Goal: Task Accomplishment & Management: Use online tool/utility

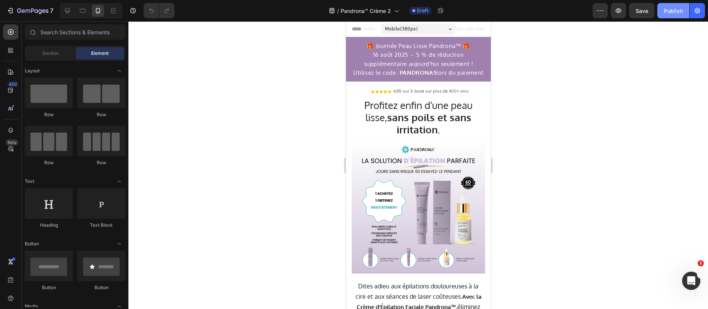
click at [678, 8] on div "Publish" at bounding box center [673, 11] width 19 height 8
click at [401, 67] on h2 "🎁 Journée Peau Lisse Pandrona™ 🎁 16 août 2025 – 5 % de réduction supplémentaire…" at bounding box center [418, 59] width 137 height 37
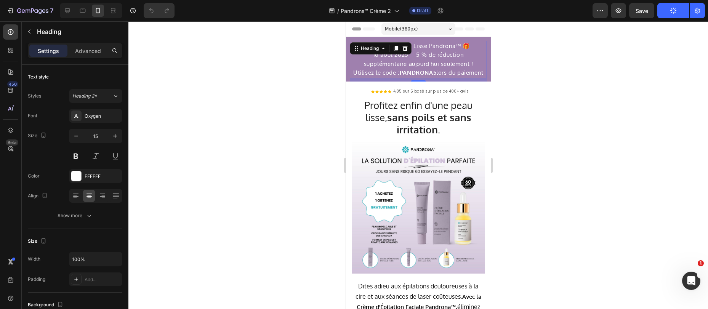
click at [400, 67] on h2 "🎁 Journée Peau Lisse Pandrona™ 🎁 16 août 2025 – 5 % de réduction supplémentaire…" at bounding box center [418, 59] width 137 height 37
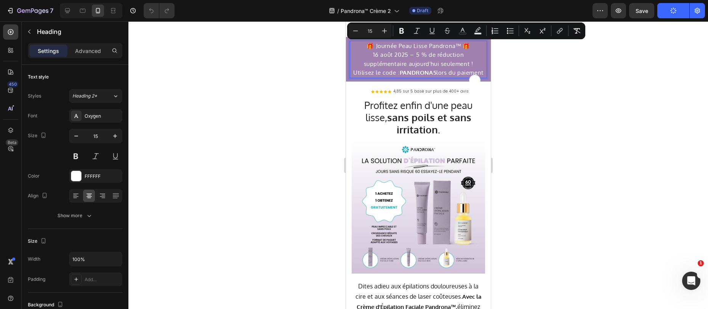
click at [430, 74] on strong "PANDRONA5" at bounding box center [418, 72] width 37 height 7
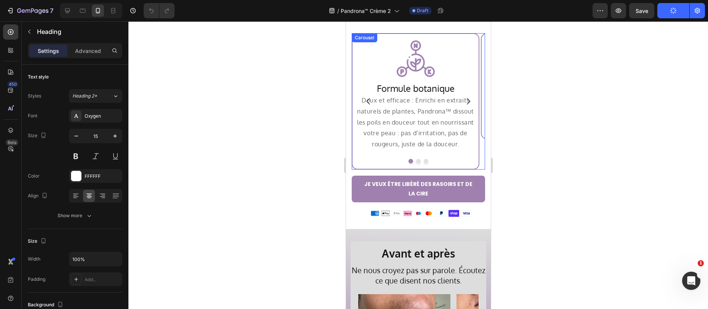
scroll to position [1783, 0]
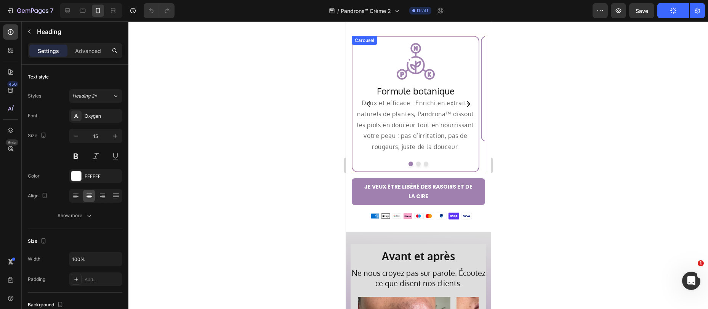
click at [464, 104] on icon "Carousel Next Arrow" at bounding box center [468, 104] width 9 height 9
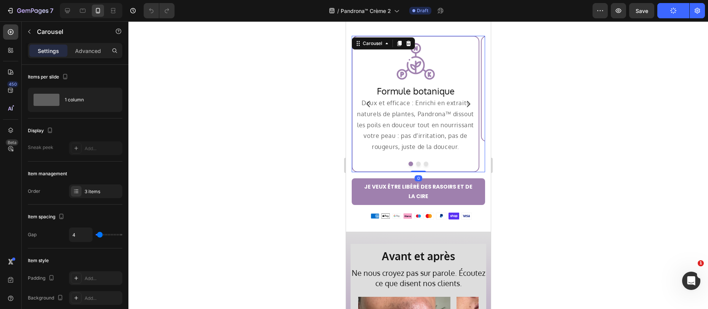
click at [464, 104] on icon "Carousel Next Arrow" at bounding box center [468, 104] width 9 height 9
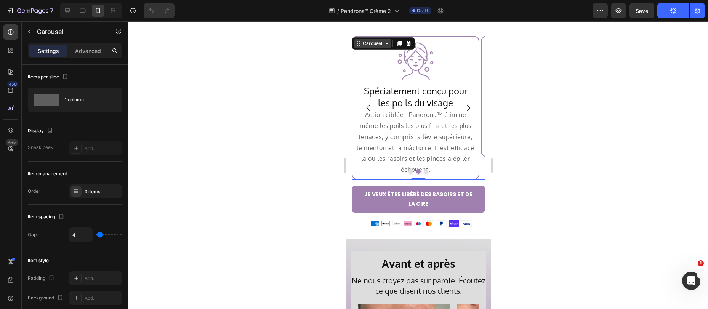
click at [370, 45] on div "Carousel" at bounding box center [372, 43] width 22 height 7
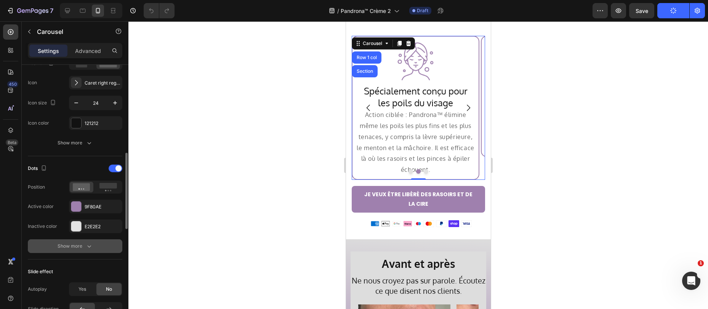
scroll to position [313, 0]
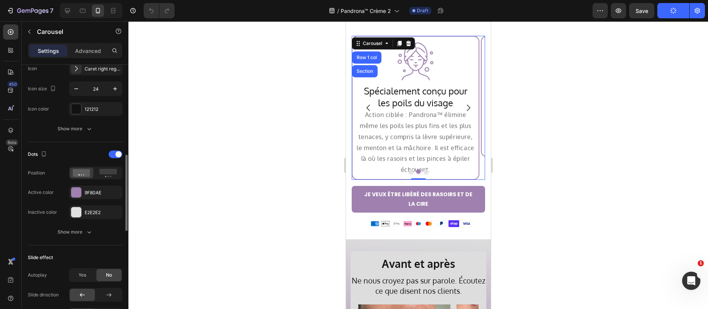
click at [87, 273] on div "Yes" at bounding box center [82, 275] width 25 height 12
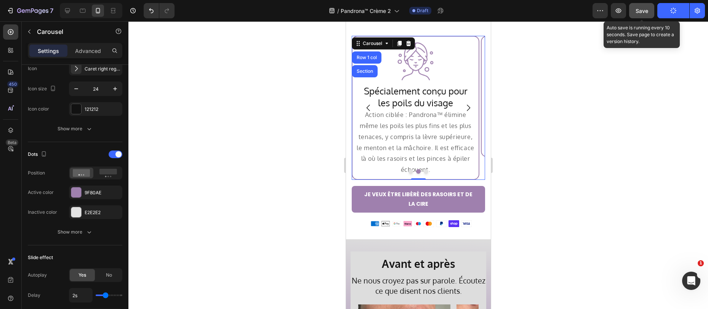
click at [648, 8] on div "Save" at bounding box center [642, 11] width 13 height 8
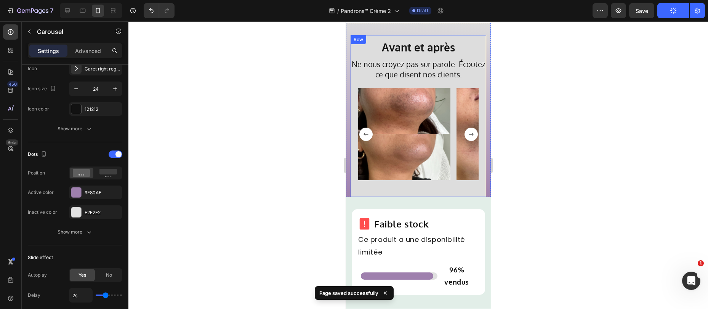
scroll to position [1990, 0]
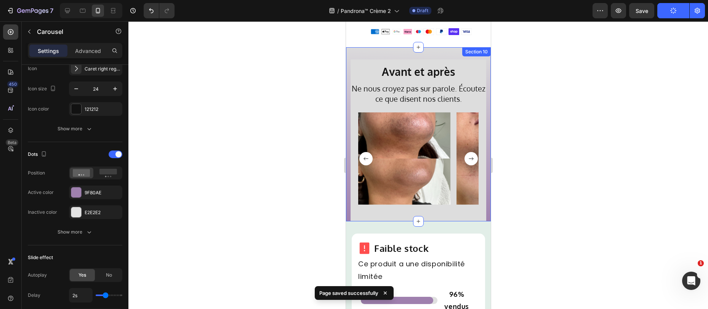
click at [398, 47] on div "Avant et après Heading Ne nous croyez pas sur parole. Écoutez ce que disent nos…" at bounding box center [418, 134] width 145 height 174
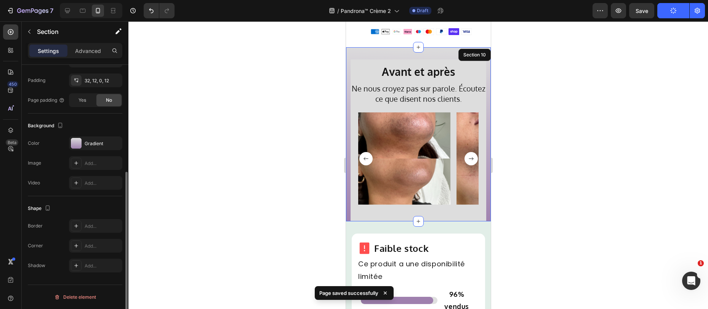
scroll to position [0, 0]
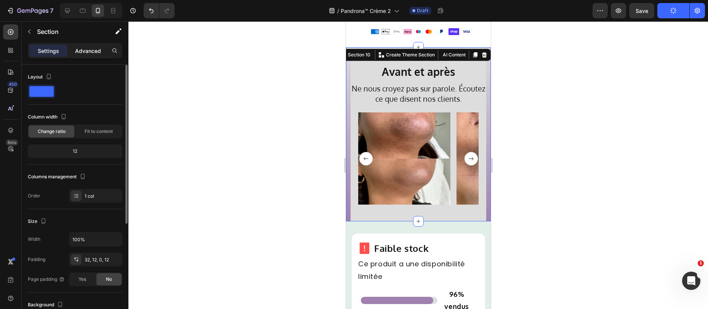
drag, startPoint x: 83, startPoint y: 51, endPoint x: 87, endPoint y: 59, distance: 9.6
click at [83, 51] on p "Advanced" at bounding box center [88, 51] width 26 height 8
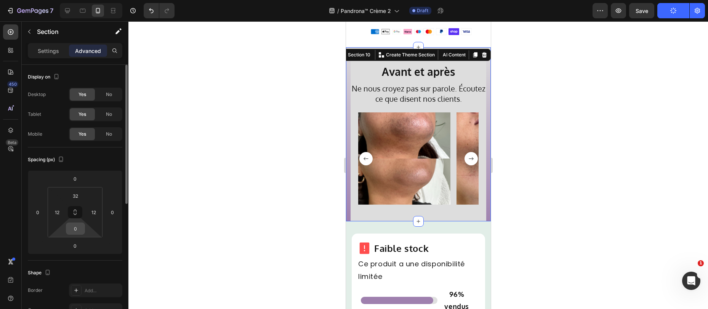
click at [75, 229] on input "0" at bounding box center [75, 228] width 15 height 11
click at [74, 229] on input "0" at bounding box center [75, 228] width 15 height 11
type input "32"
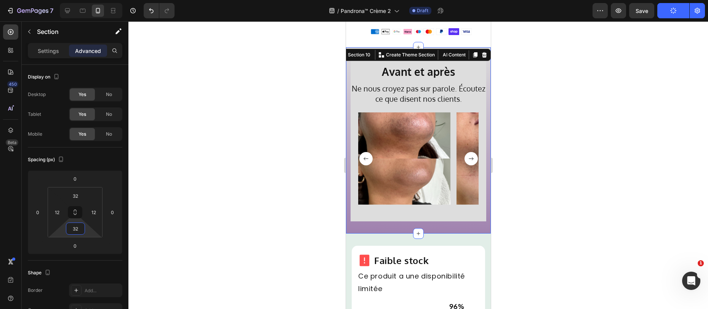
click at [583, 172] on div at bounding box center [418, 165] width 580 height 288
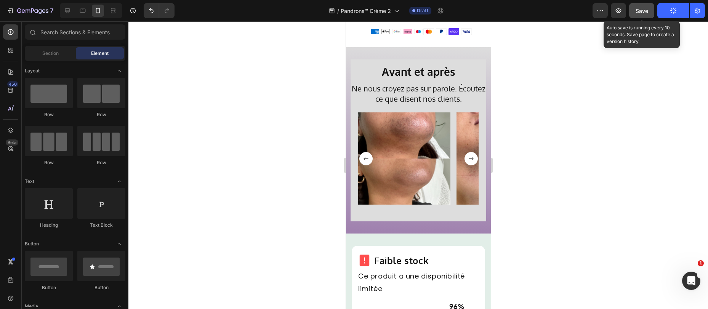
click at [642, 13] on span "Save" at bounding box center [642, 11] width 13 height 6
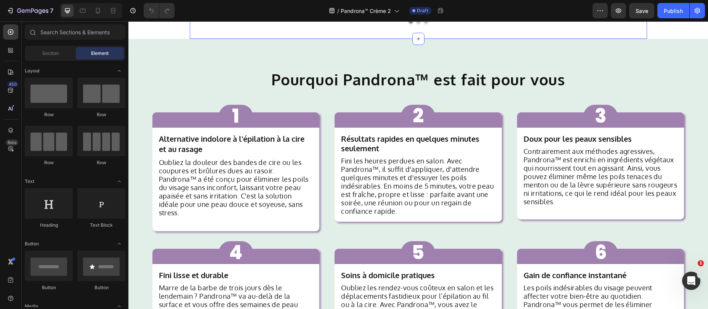
scroll to position [819, 0]
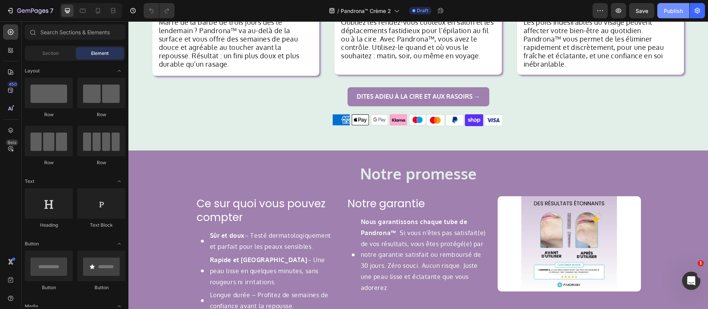
click at [671, 7] on div "Publish" at bounding box center [673, 11] width 19 height 8
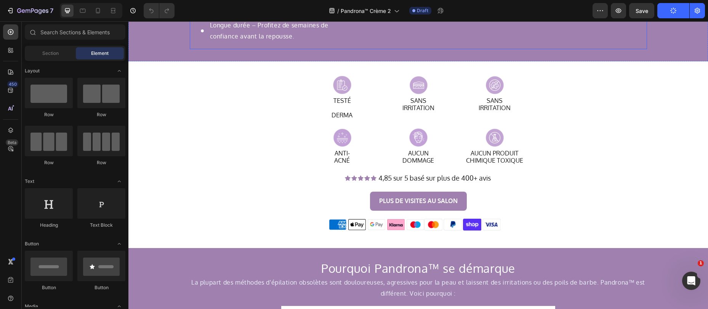
scroll to position [852, 0]
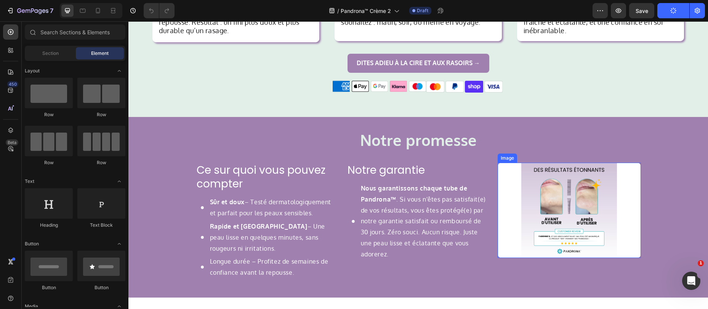
click at [528, 183] on img at bounding box center [569, 211] width 143 height 96
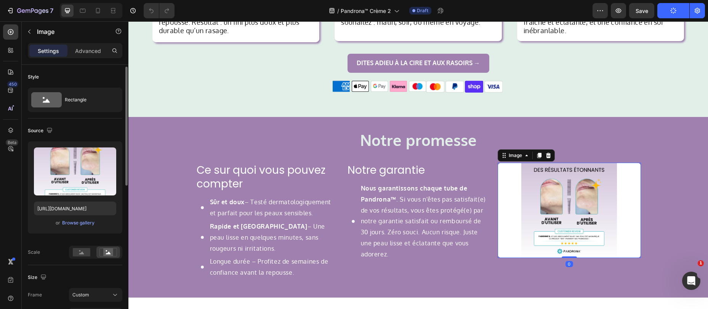
scroll to position [2, 0]
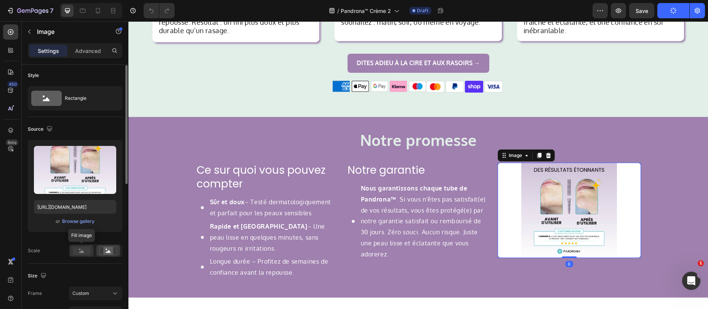
click at [85, 251] on rect at bounding box center [82, 251] width 18 height 8
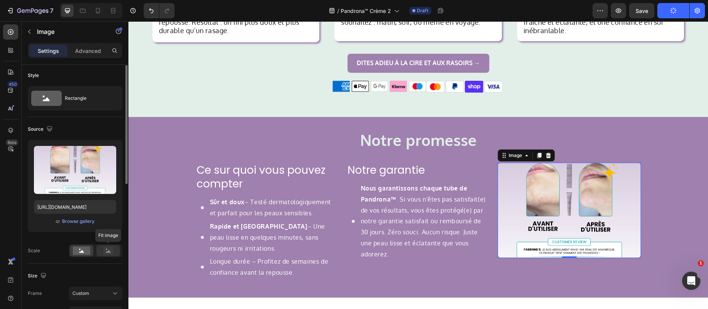
click at [96, 250] on div at bounding box center [108, 250] width 24 height 11
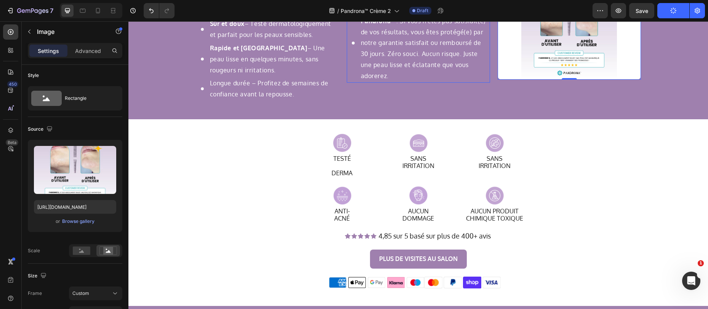
scroll to position [1049, 0]
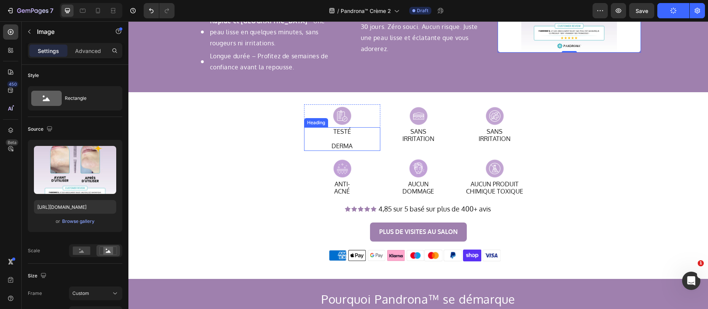
click at [332, 137] on h2 "TESTÉ DERMA" at bounding box center [342, 139] width 76 height 24
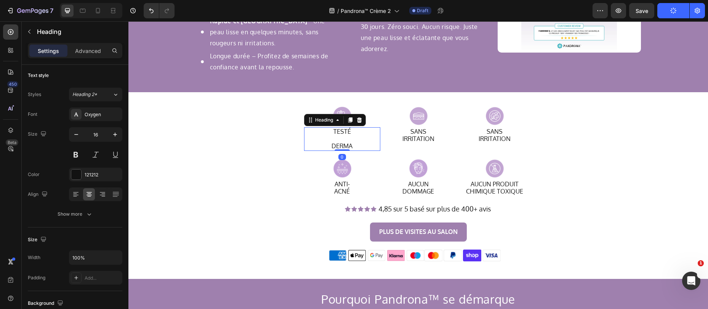
scroll to position [0, 0]
click at [332, 146] on h2 "TESTÉ DERMA" at bounding box center [342, 139] width 76 height 24
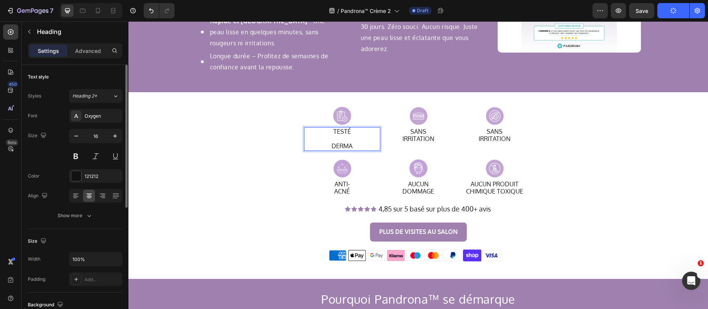
click at [330, 146] on p "TESTÉ DERMA" at bounding box center [342, 139] width 75 height 22
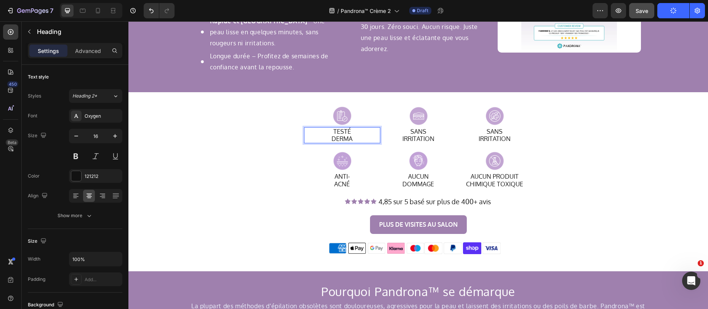
click at [651, 2] on div "7 Version history / Pandrona™ Crème 2 Draft Preview Save Publish" at bounding box center [354, 11] width 708 height 22
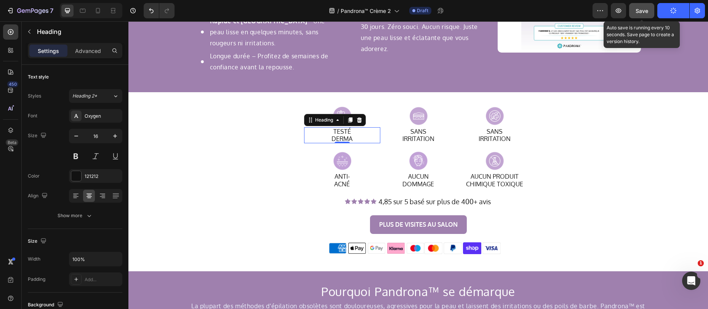
click at [643, 8] on span "Save" at bounding box center [642, 11] width 13 height 6
click at [642, 11] on span "Save" at bounding box center [642, 11] width 13 height 6
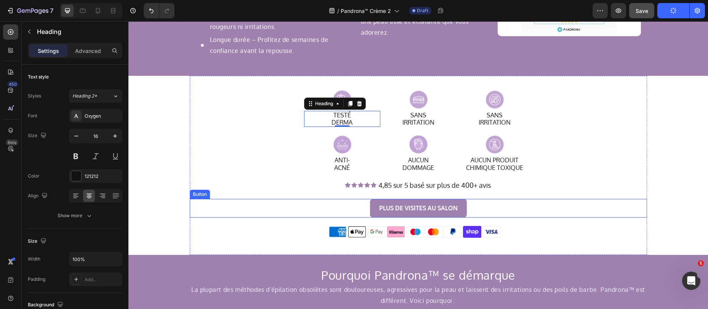
scroll to position [1122, 0]
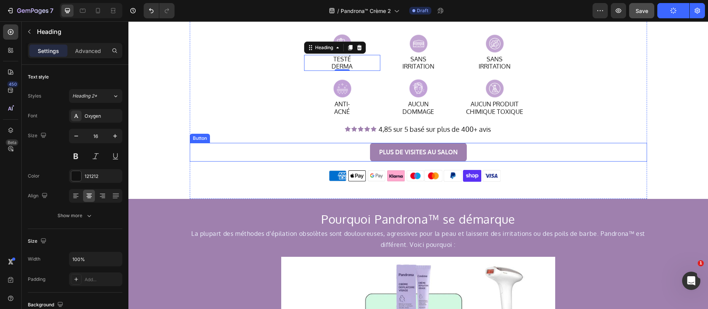
click at [373, 151] on link "PLUS DE VISITES AU SALON" at bounding box center [418, 152] width 97 height 19
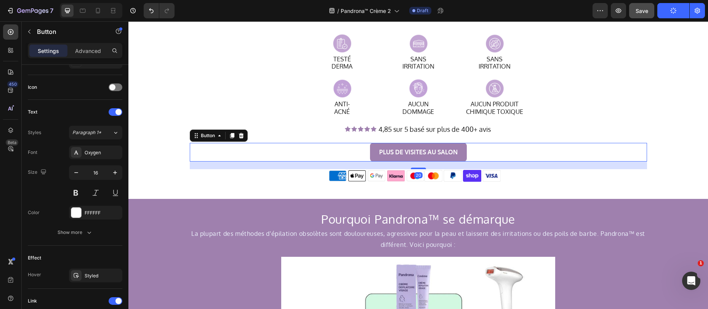
scroll to position [320, 0]
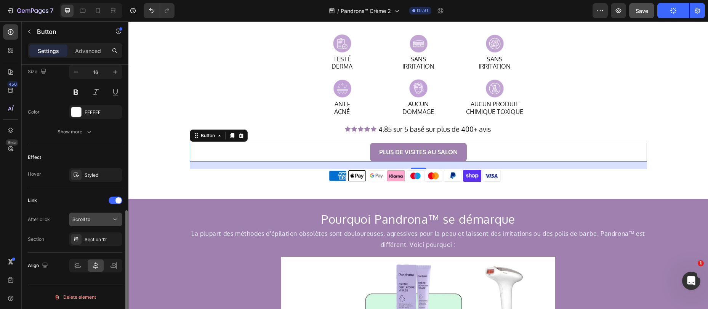
click at [93, 221] on div "Scroll to" at bounding box center [91, 219] width 39 height 7
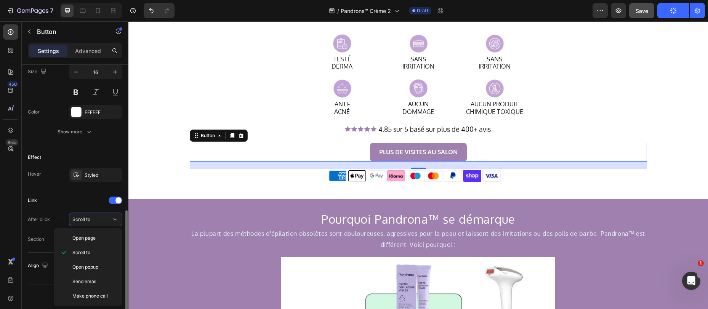
click at [74, 202] on div "Link" at bounding box center [75, 200] width 95 height 12
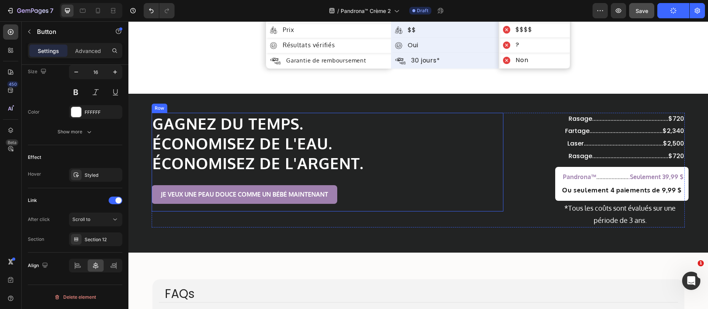
scroll to position [2826, 0]
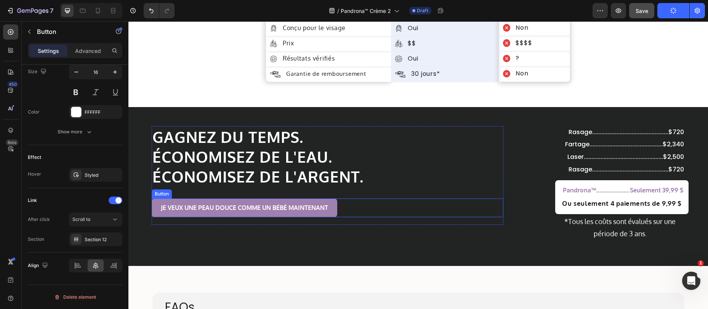
click at [310, 200] on link "JE VEUX UNE PEAU DOUCE COMME UN BÉBÉ MAINTENANT" at bounding box center [245, 208] width 186 height 19
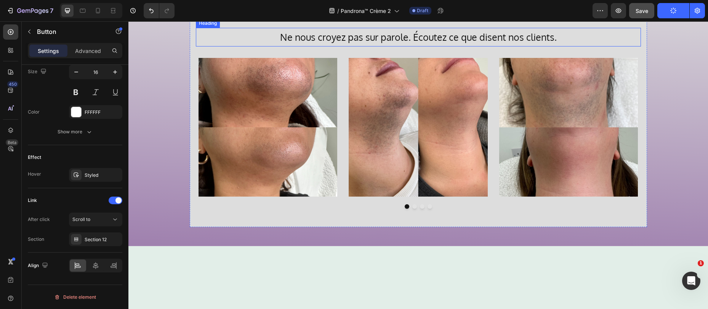
scroll to position [1802, 0]
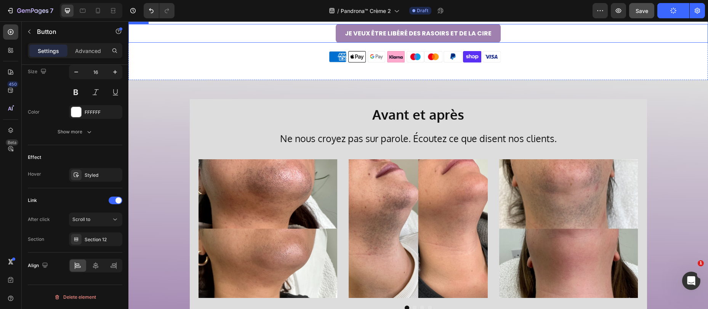
click at [336, 43] on link "JE VEUX ÊTRE LIBÉRÉ DES RASOIRS ET DE LA CIRE" at bounding box center [418, 33] width 165 height 19
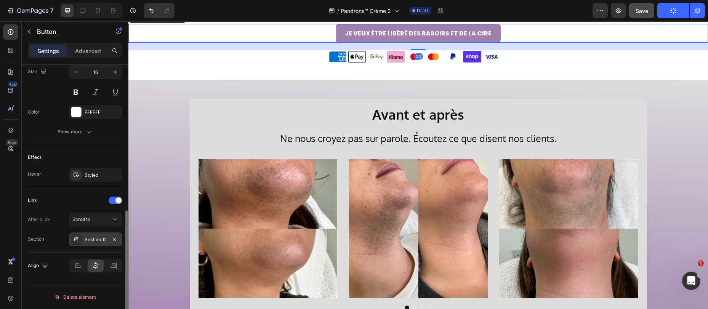
click at [98, 244] on div "Section 12" at bounding box center [95, 240] width 53 height 14
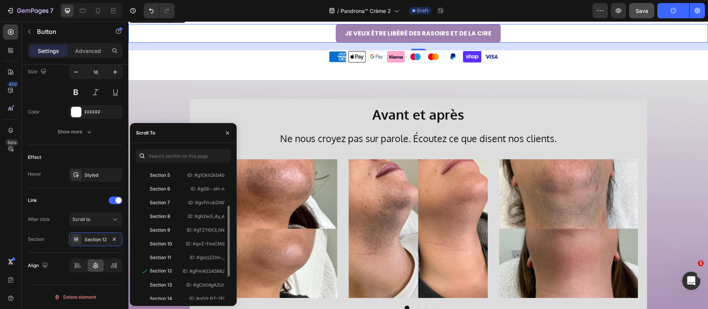
scroll to position [114, 0]
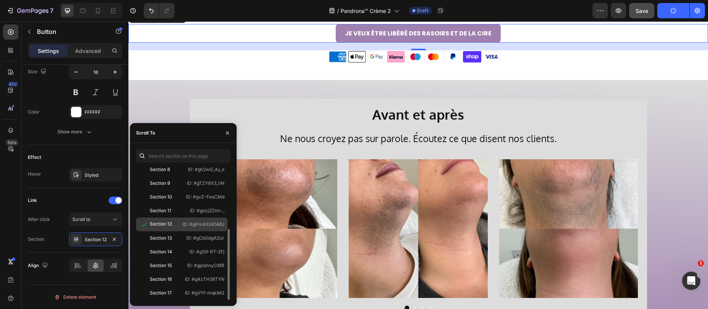
click at [196, 224] on p "ID: #gPm40245MU" at bounding box center [204, 224] width 42 height 7
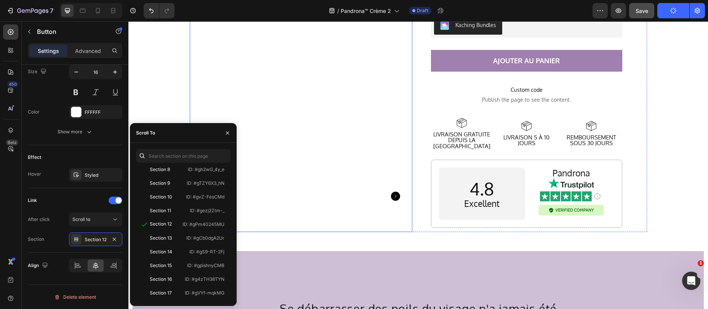
scroll to position [2183, 0]
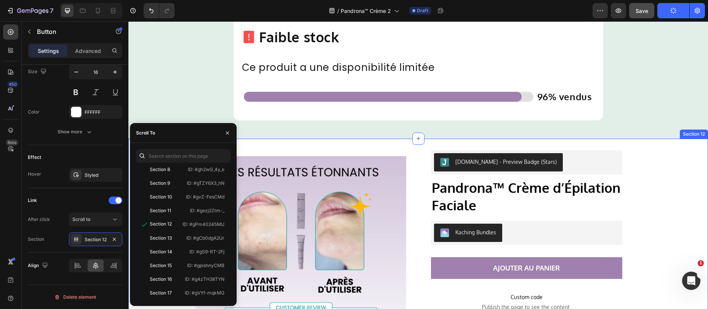
click at [398, 145] on div "[DOMAIN_NAME] - Preview Badge (Stars) [DOMAIN_NAME] Pandrona™ Crème d’Épilation…" at bounding box center [418, 299] width 580 height 320
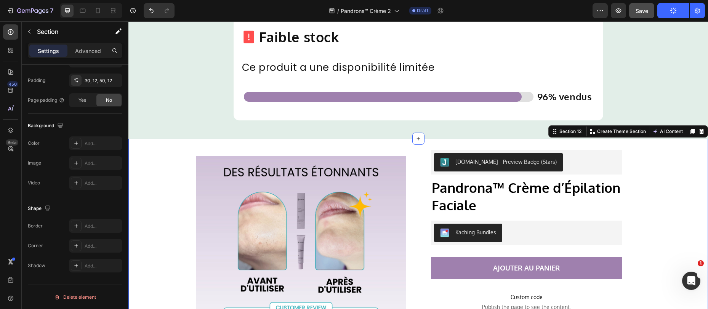
scroll to position [0, 0]
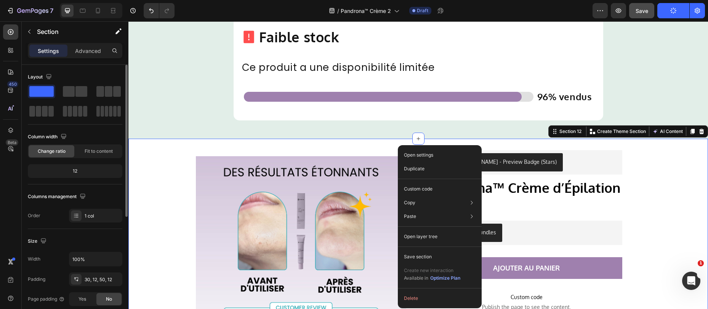
drag, startPoint x: 398, startPoint y: 145, endPoint x: 527, endPoint y: 179, distance: 133.5
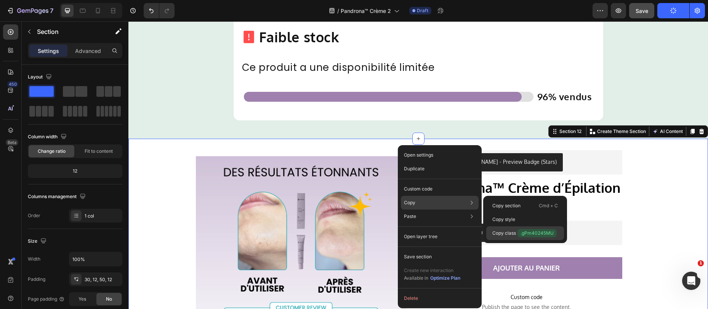
click at [545, 234] on span ".gPm40245MU" at bounding box center [537, 233] width 39 height 8
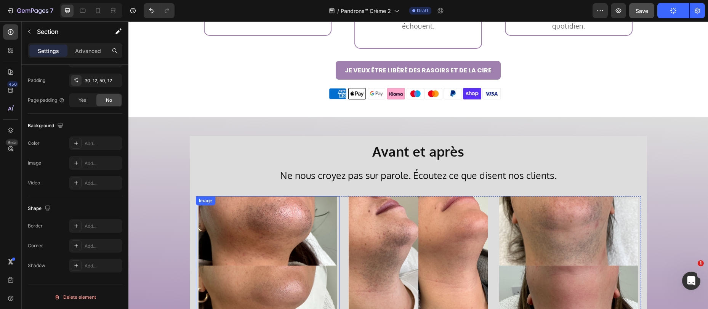
scroll to position [1517, 0]
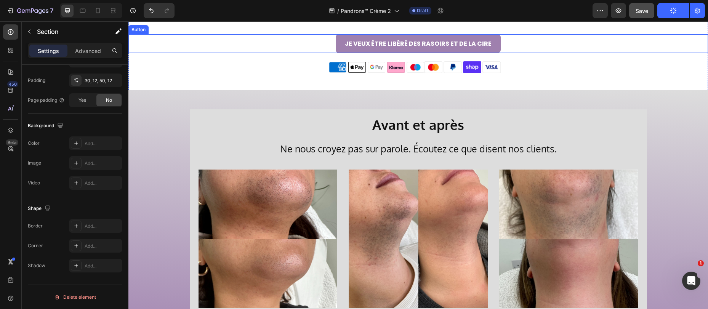
click at [338, 53] on link "JE VEUX ÊTRE LIBÉRÉ DES RASOIRS ET DE LA CIRE" at bounding box center [418, 43] width 165 height 19
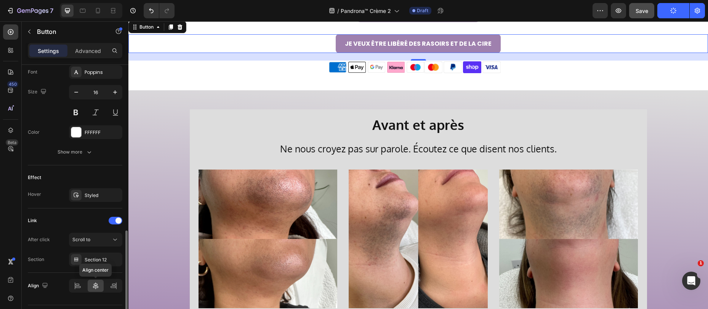
scroll to position [320, 0]
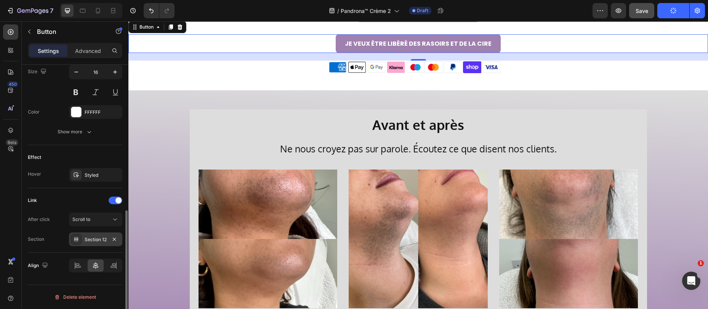
click at [97, 238] on div "Section 12" at bounding box center [96, 239] width 22 height 7
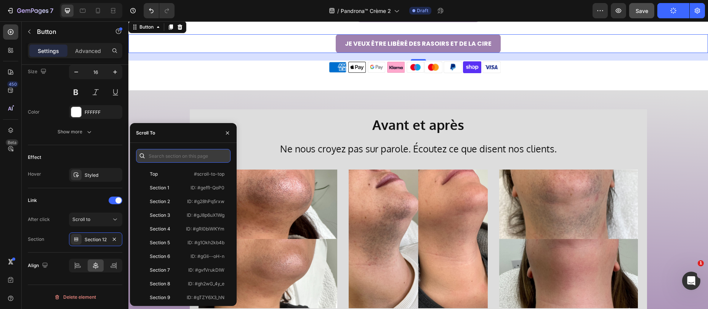
click at [173, 156] on input "text" at bounding box center [183, 156] width 95 height 14
paste input ".gPm40245MU"
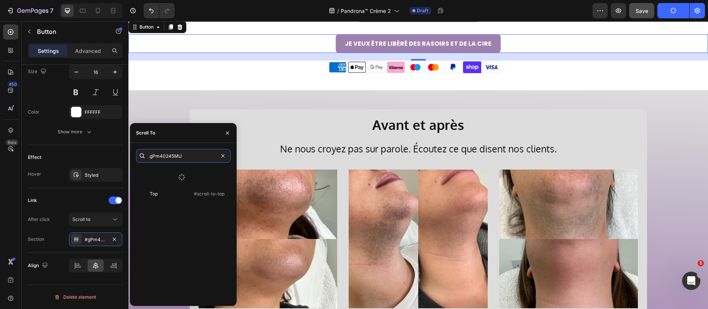
drag, startPoint x: 151, startPoint y: 156, endPoint x: 142, endPoint y: 156, distance: 9.6
click at [142, 156] on div ".gPm40245MU" at bounding box center [183, 156] width 95 height 14
type input "#gPm40245MU"
click at [166, 188] on div "Element" at bounding box center [159, 187] width 18 height 7
click at [177, 182] on div "Element ID: #gPm40245MU" at bounding box center [182, 188] width 92 height 14
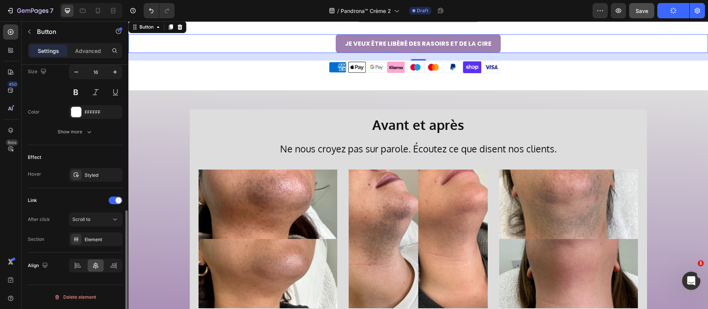
click at [57, 206] on div "Link" at bounding box center [75, 200] width 95 height 12
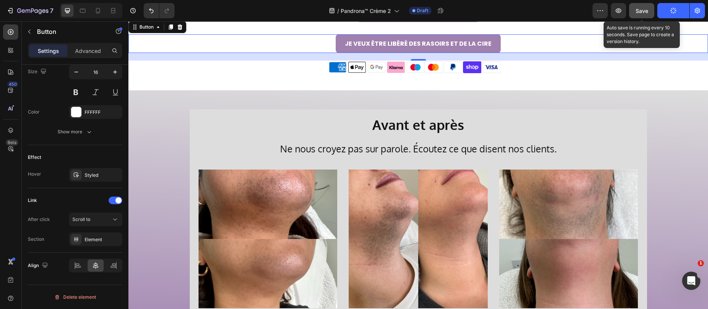
click at [636, 10] on span "Save" at bounding box center [642, 11] width 13 height 6
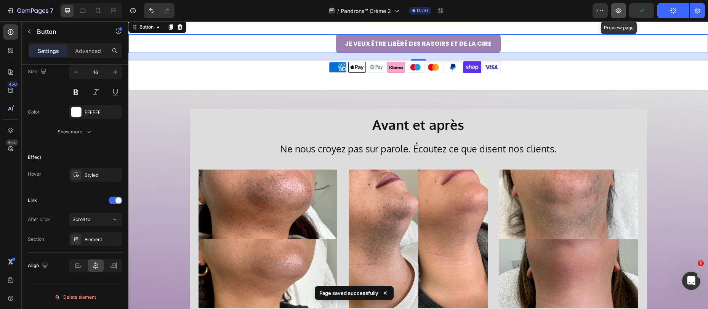
click at [617, 11] on icon "button" at bounding box center [619, 10] width 6 height 5
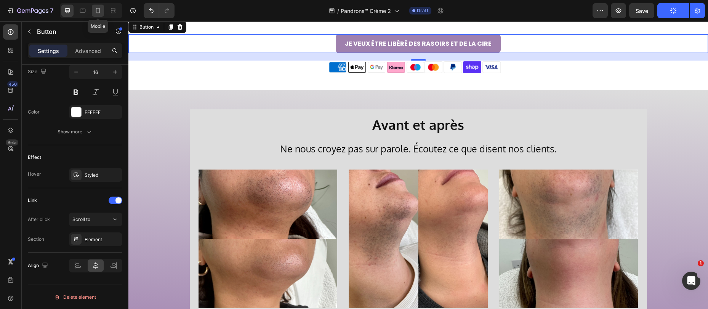
click at [94, 8] on icon at bounding box center [98, 11] width 8 height 8
type input "14"
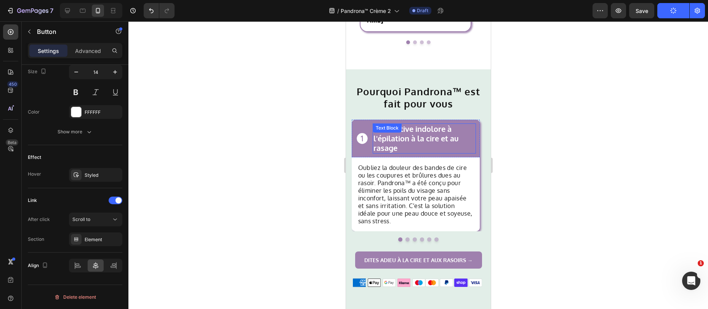
scroll to position [707, 0]
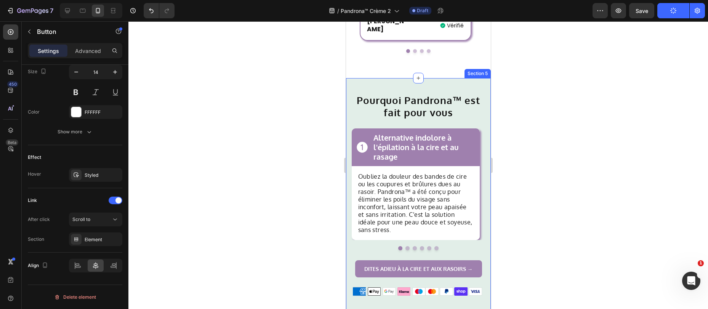
click at [400, 78] on div "Pourquoi Pandrona™ est fait pour vous Heading 1 Button Row Alternative indolore…" at bounding box center [418, 198] width 145 height 240
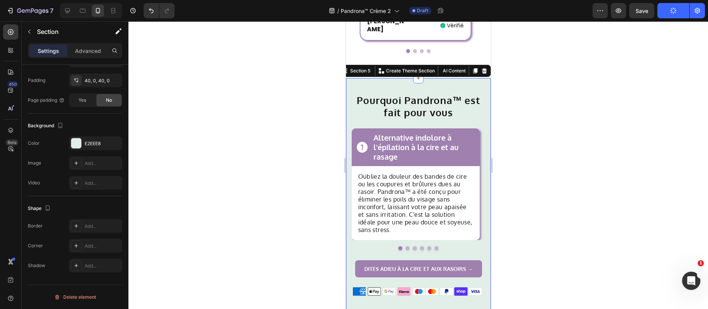
scroll to position [0, 0]
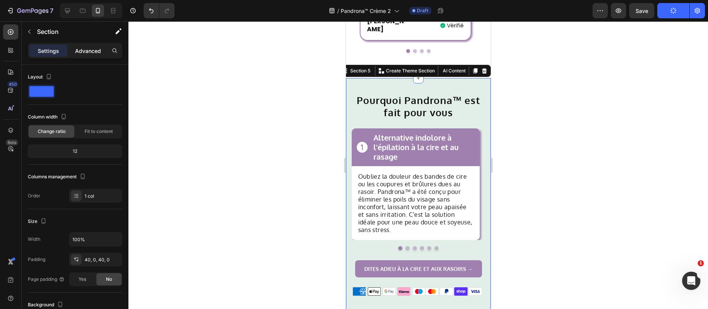
click at [85, 54] on p "Advanced" at bounding box center [88, 51] width 26 height 8
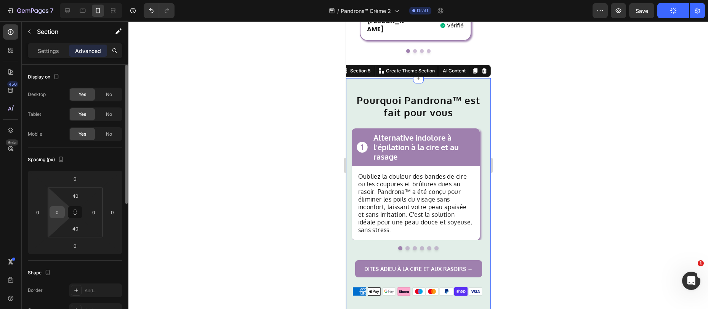
click at [58, 217] on input "0" at bounding box center [56, 212] width 11 height 11
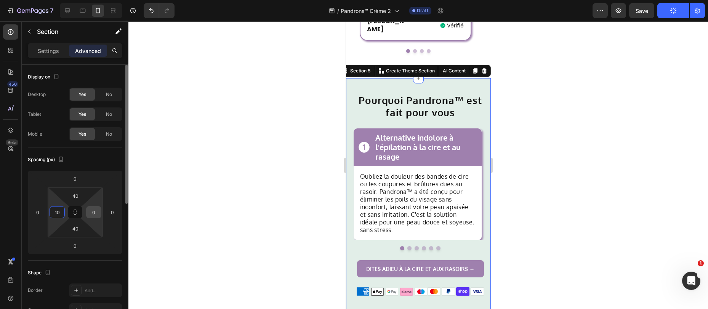
type input "10"
click at [93, 211] on input "0" at bounding box center [93, 212] width 11 height 11
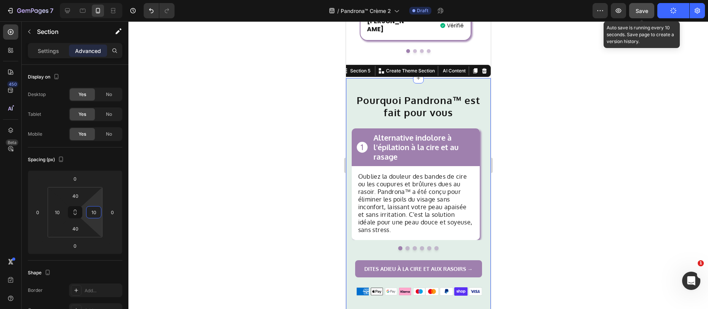
type input "10"
click at [638, 11] on span "Save" at bounding box center [642, 11] width 13 height 6
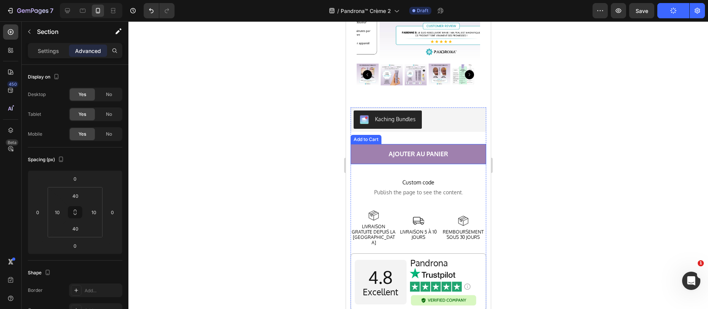
scroll to position [2476, 0]
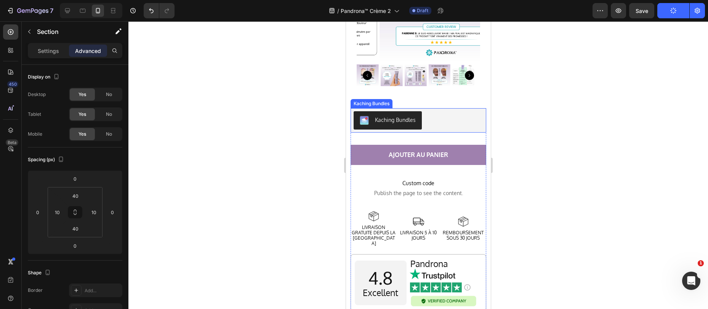
click at [422, 125] on div "Kaching Bundles" at bounding box center [418, 120] width 136 height 24
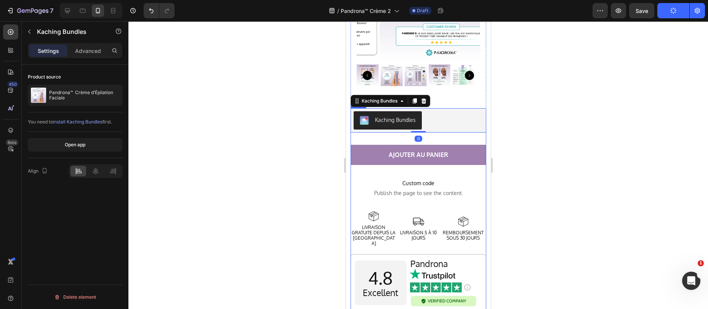
click at [421, 133] on div "[DOMAIN_NAME] - Preview Badge (Stars) [DOMAIN_NAME] Pandrona™ Crème d’Épilation…" at bounding box center [418, 213] width 136 height 211
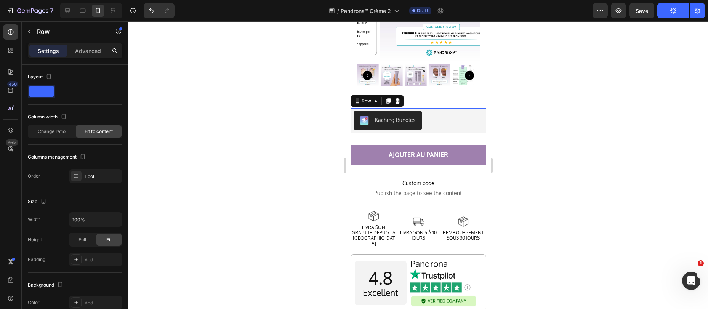
click at [419, 138] on div "[DOMAIN_NAME] - Preview Badge (Stars) [DOMAIN_NAME] Pandrona™ Crème d’Épilation…" at bounding box center [418, 213] width 136 height 211
click at [418, 145] on button "AJOUTER AU PANIER" at bounding box center [418, 155] width 136 height 20
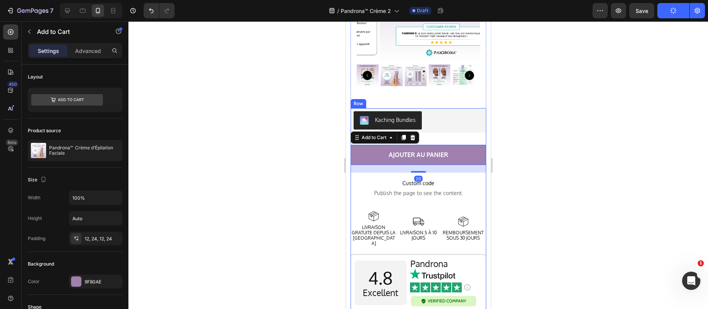
click at [434, 128] on div "[DOMAIN_NAME] - Preview Badge (Stars) [DOMAIN_NAME] Pandrona™ Crème d’Épilation…" at bounding box center [418, 213] width 136 height 211
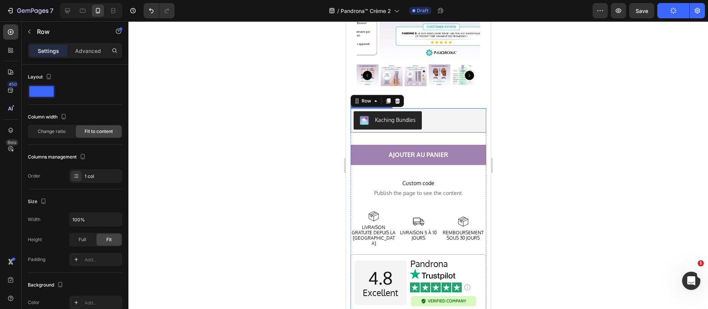
click at [434, 125] on div "Kaching Bundles" at bounding box center [418, 120] width 136 height 24
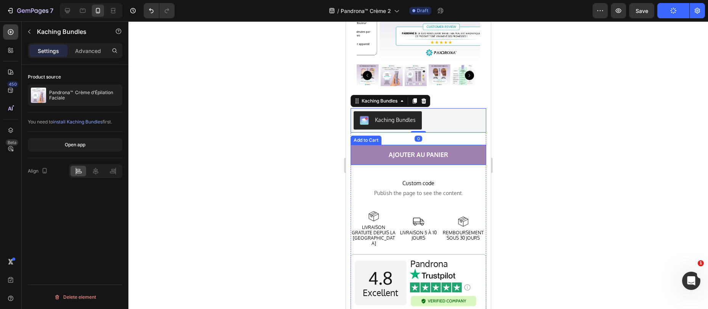
click at [381, 149] on button "AJOUTER AU PANIER" at bounding box center [418, 155] width 136 height 20
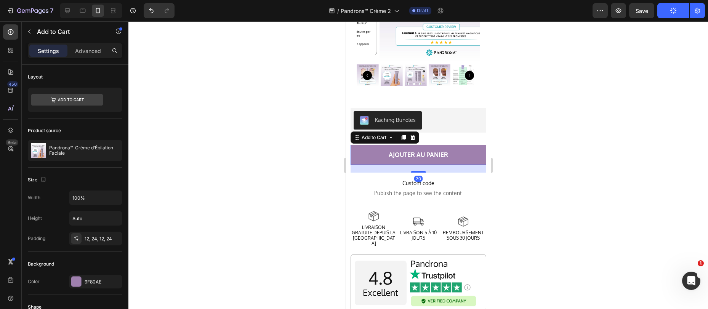
drag, startPoint x: 88, startPoint y: 52, endPoint x: 87, endPoint y: 58, distance: 6.0
click at [88, 52] on p "Advanced" at bounding box center [88, 51] width 26 height 8
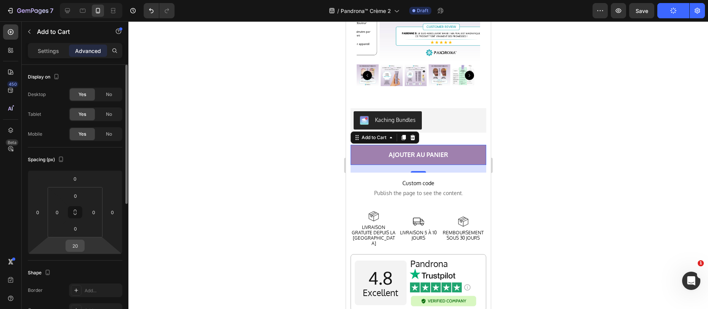
click at [73, 247] on input "20" at bounding box center [74, 245] width 15 height 11
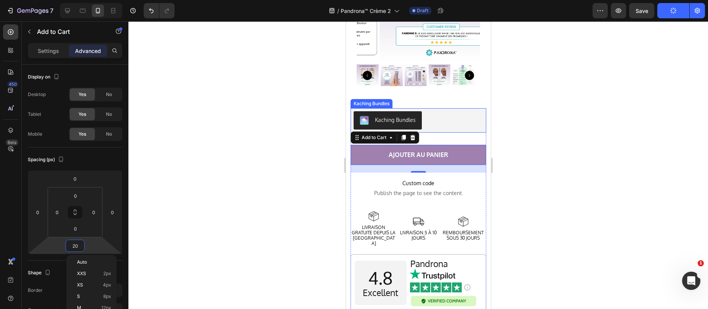
click at [436, 125] on div "Kaching Bundles" at bounding box center [418, 120] width 136 height 24
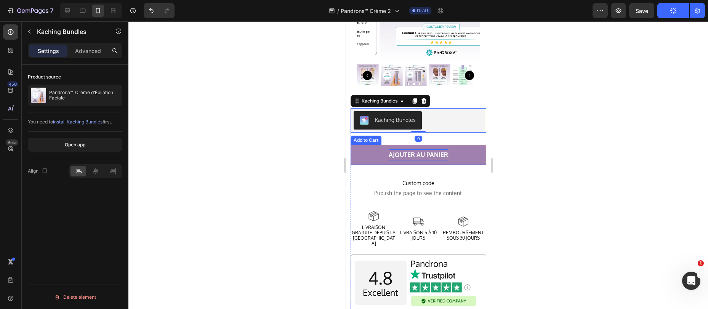
drag, startPoint x: 400, startPoint y: 145, endPoint x: 395, endPoint y: 145, distance: 5.7
click at [400, 149] on div "AJOUTER AU PANIER" at bounding box center [418, 154] width 59 height 11
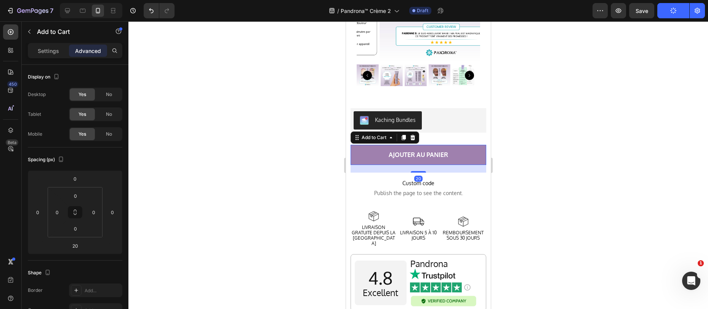
click at [373, 146] on button "AJOUTER AU PANIER" at bounding box center [418, 155] width 136 height 20
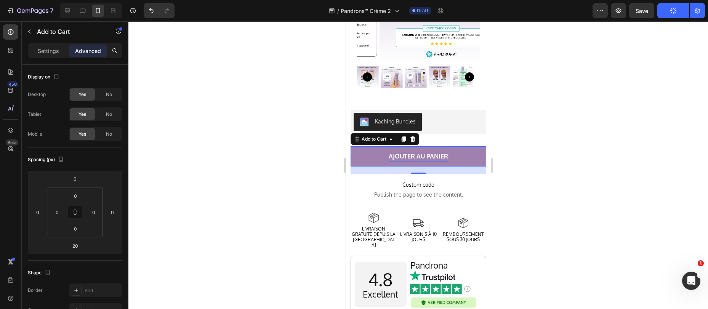
click at [431, 151] on div "AJOUTER AU PANIER" at bounding box center [418, 156] width 59 height 11
click at [431, 151] on p "AJOUTER AU PANIER" at bounding box center [418, 156] width 59 height 11
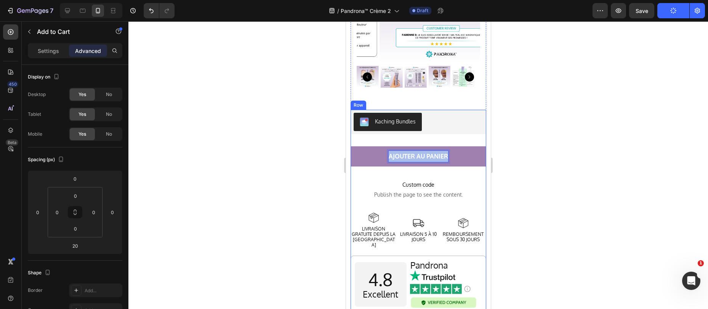
click at [457, 136] on div "[DOMAIN_NAME] - Preview Badge (Stars) [DOMAIN_NAME] Pandrona™ Crème d’Épilation…" at bounding box center [418, 215] width 136 height 211
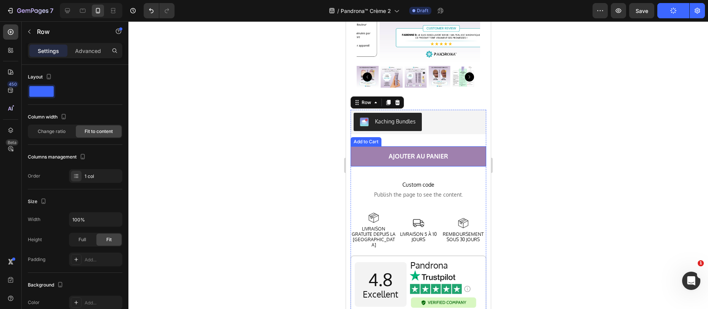
click at [455, 146] on button "AJOUTER AU PANIER" at bounding box center [418, 156] width 136 height 20
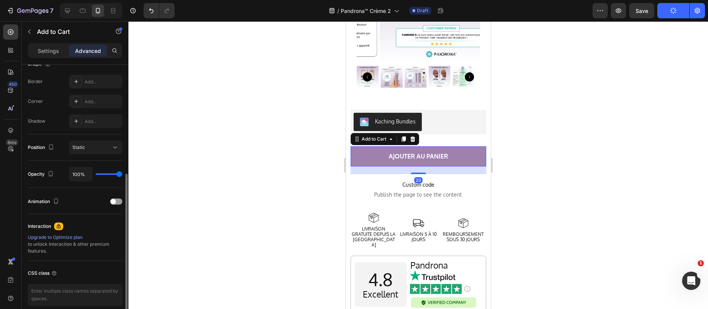
scroll to position [191, 0]
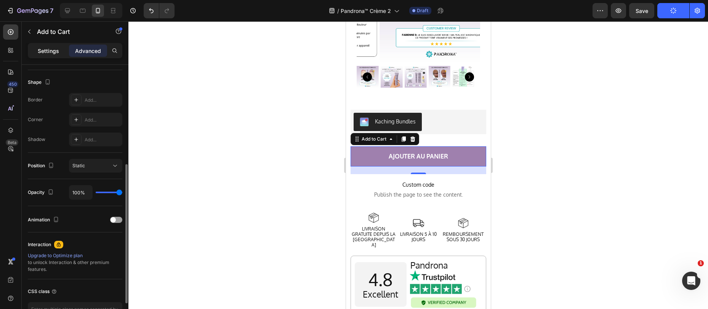
click at [58, 58] on div "Settings Advanced" at bounding box center [75, 50] width 95 height 15
click at [58, 52] on p "Settings" at bounding box center [48, 51] width 21 height 8
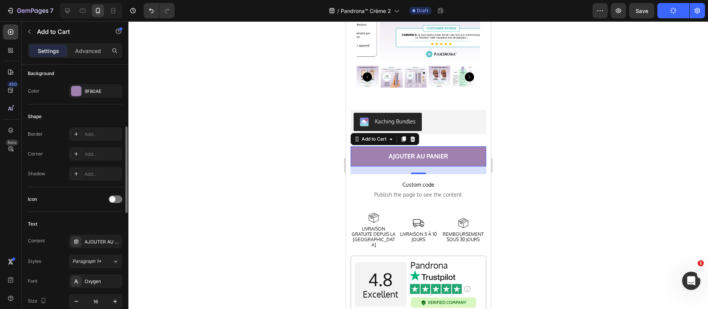
click at [91, 146] on div "Border Add... Corner Add... Shadow Add..." at bounding box center [75, 153] width 95 height 53
click at [89, 155] on div "Add..." at bounding box center [103, 154] width 36 height 7
click at [259, 105] on div at bounding box center [418, 165] width 580 height 288
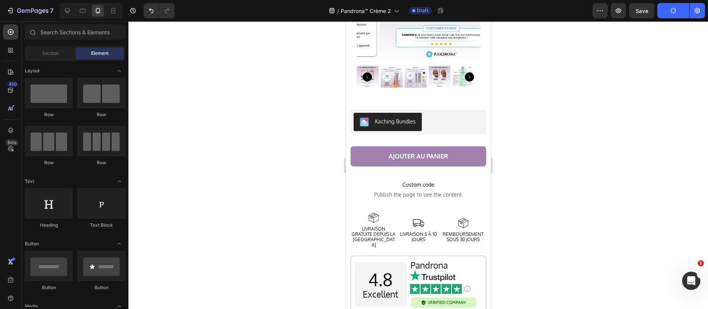
click at [546, 148] on div at bounding box center [418, 165] width 580 height 288
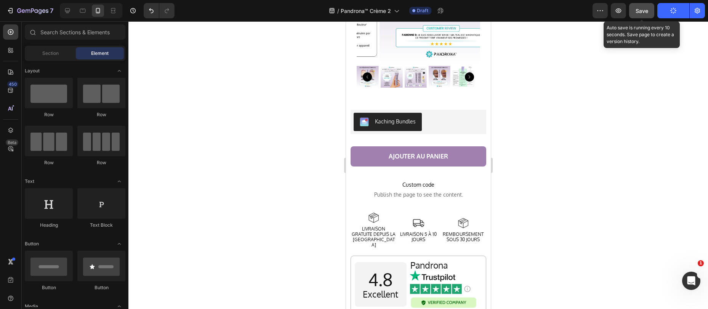
click at [645, 8] on span "Save" at bounding box center [642, 11] width 13 height 6
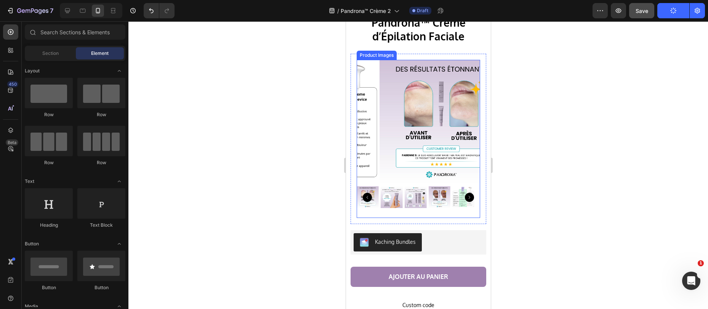
scroll to position [2355, 0]
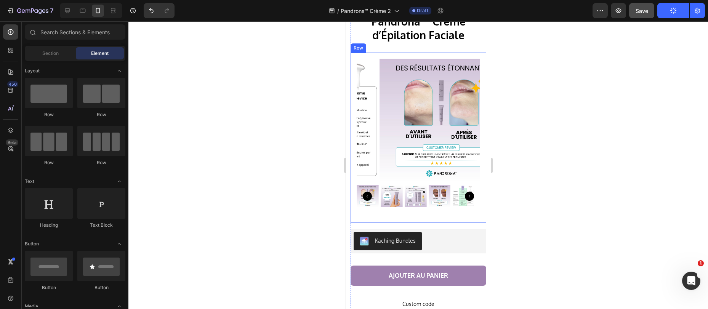
click at [372, 217] on div "Product Images Row" at bounding box center [418, 138] width 136 height 171
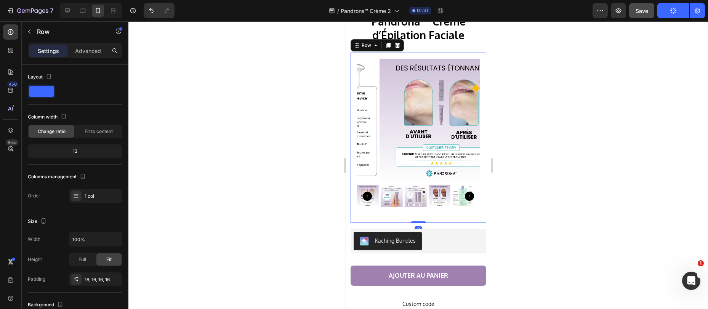
click at [414, 203] on div "Product Images" at bounding box center [418, 138] width 124 height 159
click at [388, 194] on img at bounding box center [392, 196] width 22 height 22
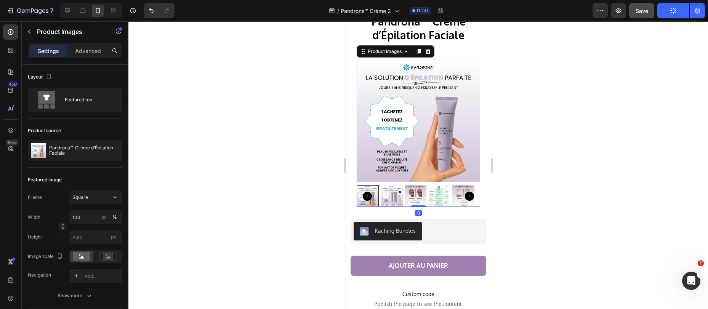
drag, startPoint x: 416, startPoint y: 219, endPoint x: 414, endPoint y: 208, distance: 11.6
click at [414, 207] on div "0" at bounding box center [418, 207] width 124 height 0
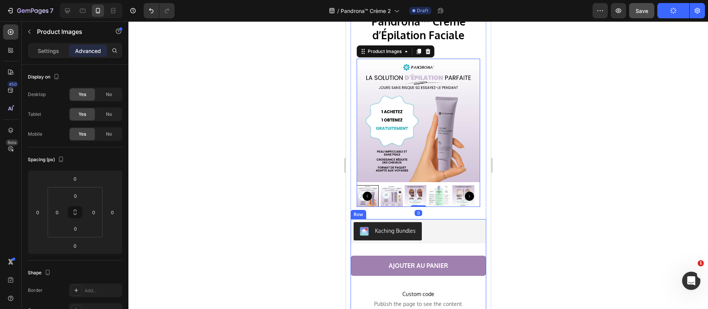
click at [437, 232] on div "Kaching Bundles" at bounding box center [418, 231] width 130 height 18
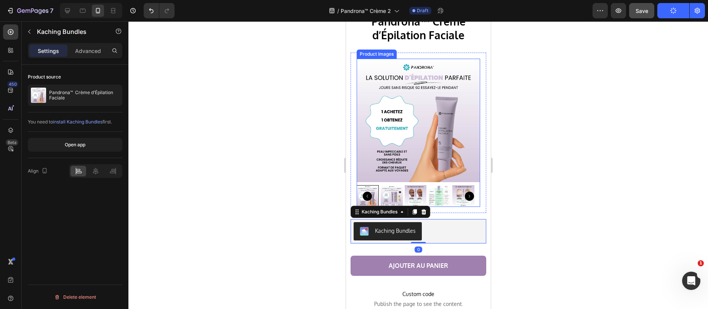
drag, startPoint x: 442, startPoint y: 193, endPoint x: 441, endPoint y: 198, distance: 5.0
click at [442, 193] on img at bounding box center [439, 196] width 22 height 22
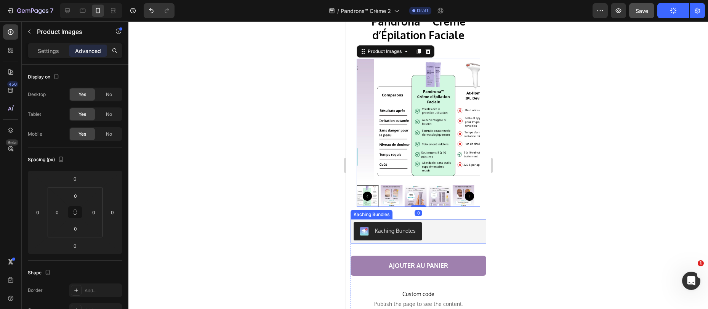
click at [429, 222] on div "Kaching Bundles" at bounding box center [418, 231] width 130 height 18
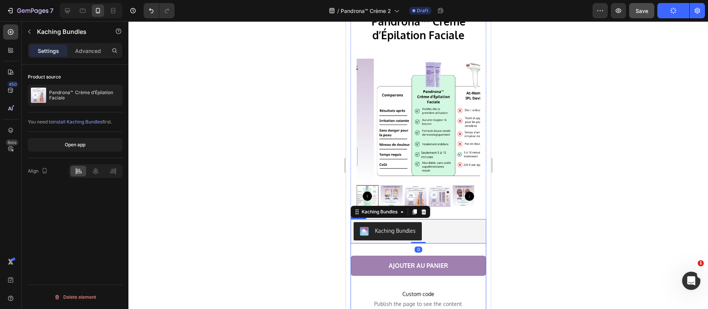
click at [355, 273] on div "AJOUTER AU PANIER Add to Cart" at bounding box center [418, 270] width 136 height 28
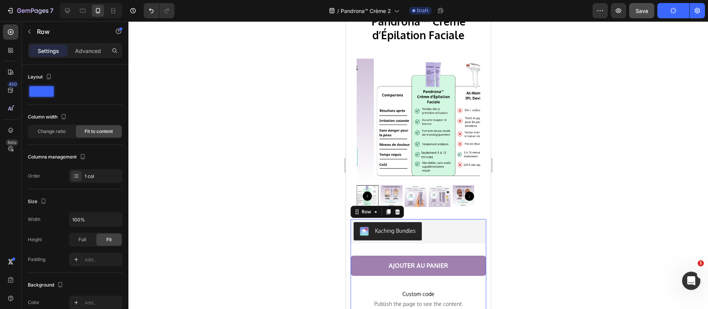
click at [639, 10] on span "Save" at bounding box center [642, 11] width 13 height 6
click at [690, 276] on icon "Open Intercom Messenger" at bounding box center [690, 280] width 13 height 13
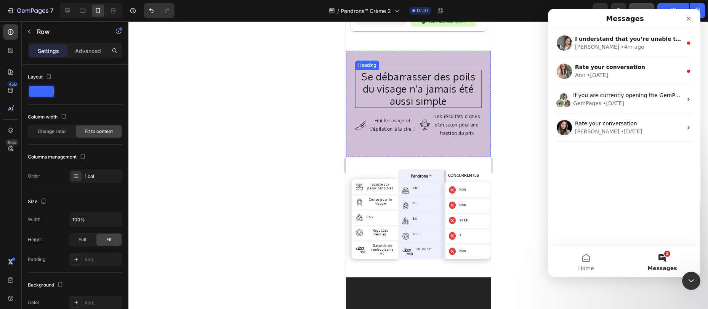
scroll to position [2697, 0]
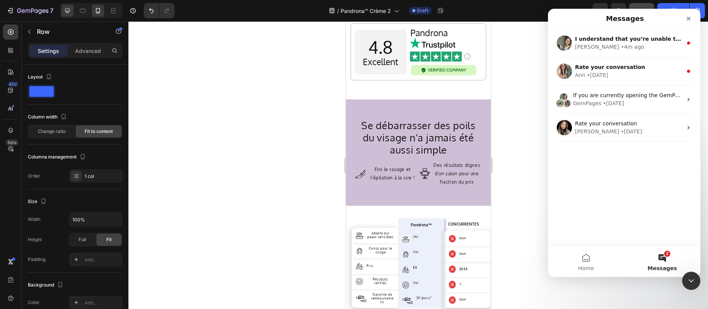
drag, startPoint x: 75, startPoint y: 8, endPoint x: 71, endPoint y: 11, distance: 5.0
click at [75, 8] on div at bounding box center [91, 10] width 63 height 15
click at [71, 11] on icon at bounding box center [68, 11] width 8 height 8
type input "550"
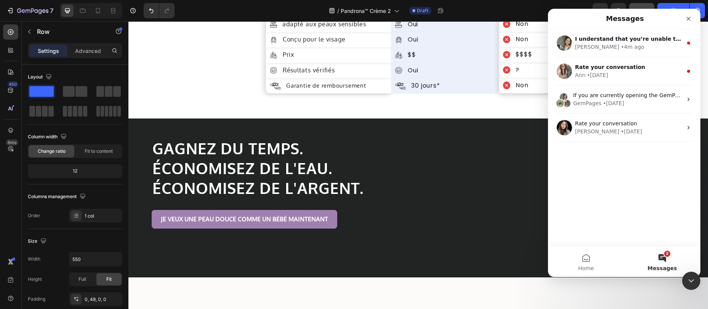
scroll to position [2757, 0]
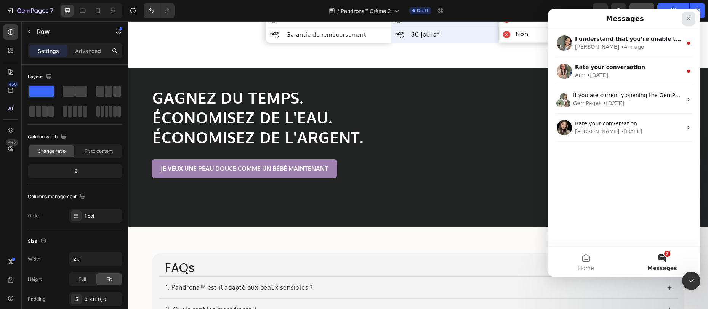
click at [686, 16] on icon "Close" at bounding box center [689, 19] width 6 height 6
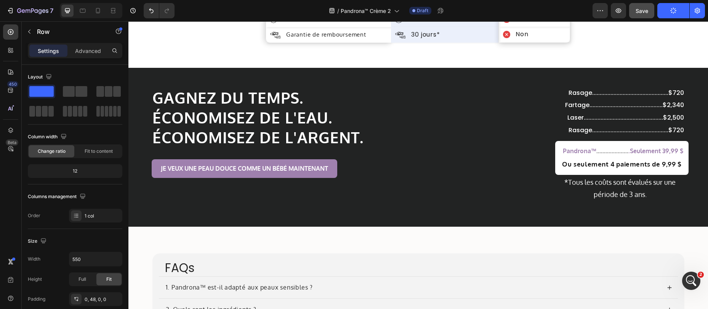
scroll to position [0, 0]
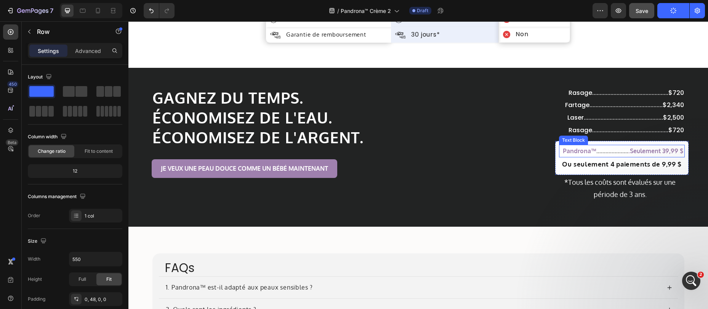
click at [662, 152] on p "Pandrona™ ..................... .Seulement 39,99 $" at bounding box center [623, 151] width 122 height 11
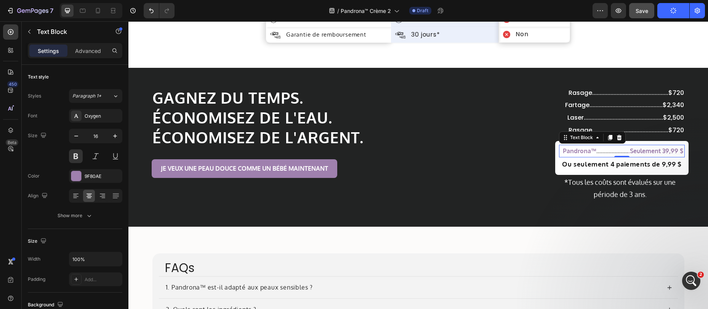
click at [662, 151] on p "Pandrona™ ..................... .Seulement 39,99 $" at bounding box center [623, 151] width 122 height 11
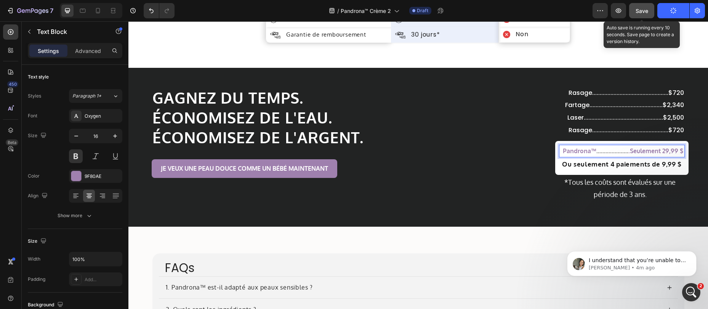
click at [640, 9] on span "Save" at bounding box center [642, 11] width 13 height 6
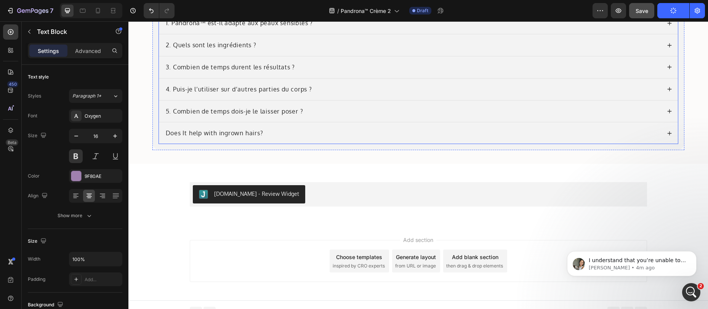
scroll to position [3028, 0]
